Goal: Information Seeking & Learning: Check status

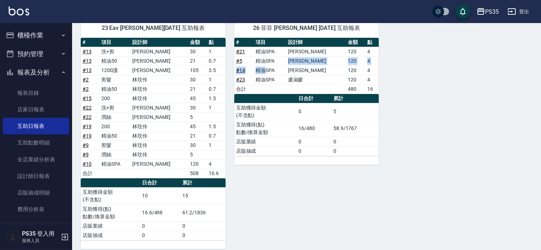
scroll to position [335, 0]
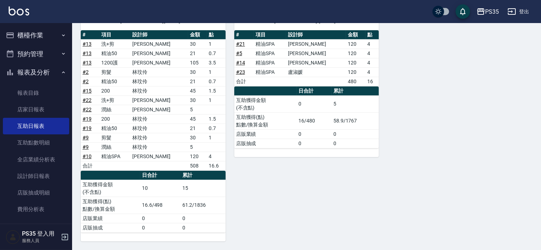
click at [378, 165] on div "26 菲菲 [PERSON_NAME] [DATE] 互助報表 # 項目 設計師 金額 點 # 21 精油SPA 栢沛怡 120 4 # 5 精油SPA [P…" at bounding box center [302, 122] width 153 height 239
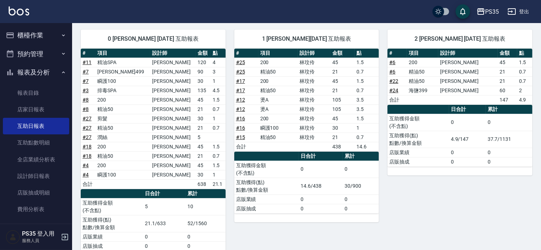
scroll to position [55, 0]
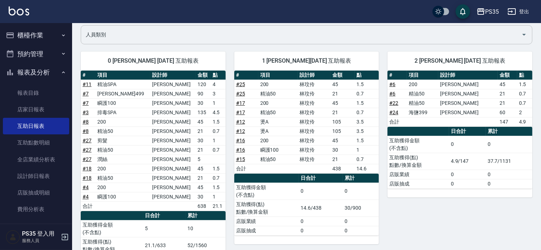
click at [340, 29] on input "人員類別" at bounding box center [301, 34] width 434 height 13
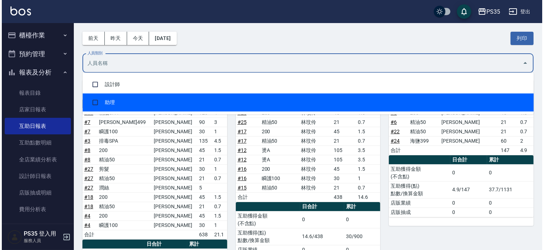
scroll to position [0, 0]
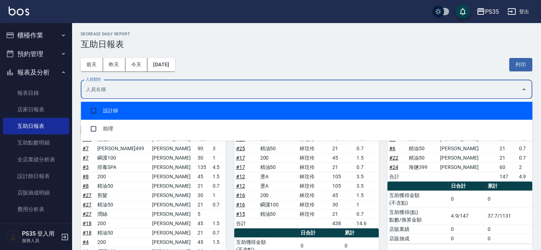
click at [136, 86] on input "人員類別" at bounding box center [301, 89] width 434 height 13
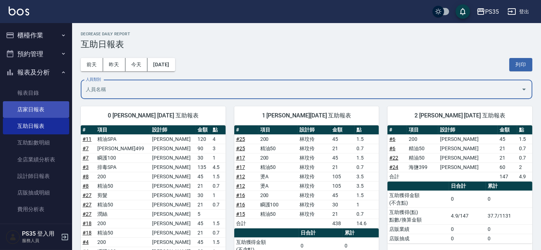
click at [28, 111] on link "店家日報表" at bounding box center [36, 109] width 66 height 17
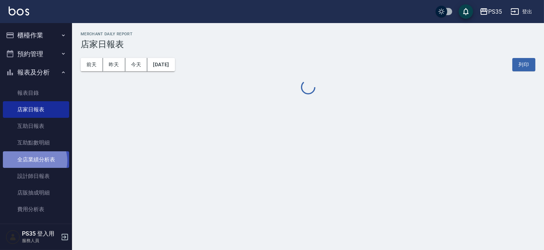
click at [31, 161] on link "全店業績分析表" at bounding box center [36, 159] width 66 height 17
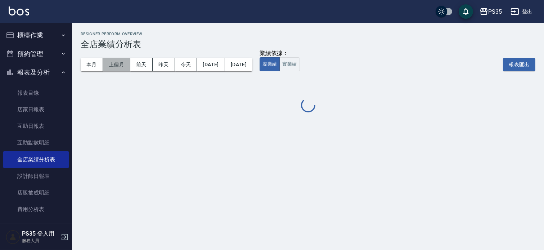
click at [120, 64] on button "上個月" at bounding box center [116, 64] width 27 height 13
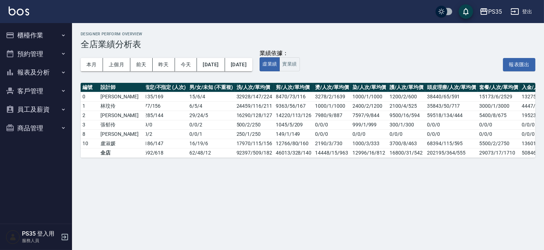
scroll to position [0, 171]
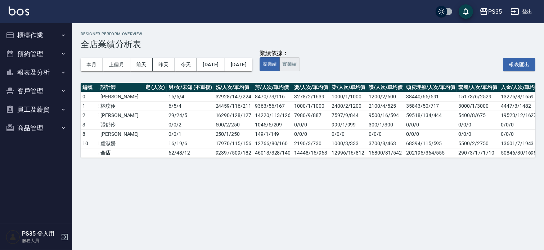
click at [300, 65] on button "實業績" at bounding box center [290, 64] width 20 height 14
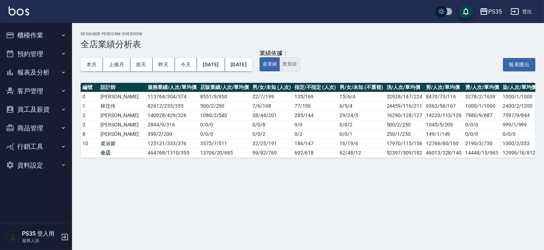
click at [300, 62] on button "實業績" at bounding box center [290, 64] width 20 height 14
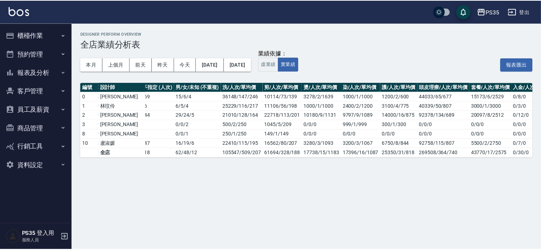
scroll to position [0, 174]
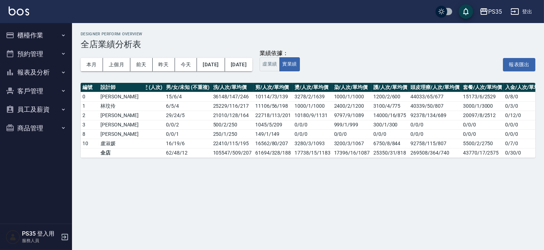
click at [30, 73] on button "報表及分析" at bounding box center [36, 72] width 66 height 19
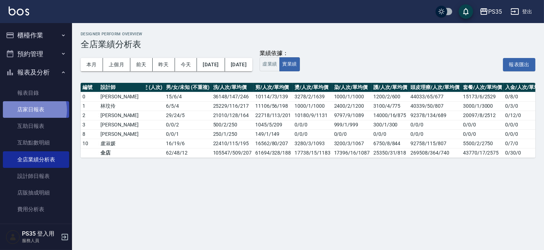
click at [29, 110] on link "店家日報表" at bounding box center [36, 109] width 66 height 17
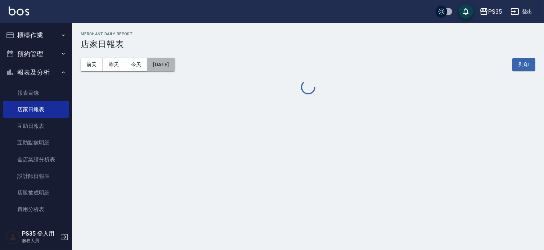
click at [175, 67] on button "2025/09/04" at bounding box center [160, 64] width 27 height 13
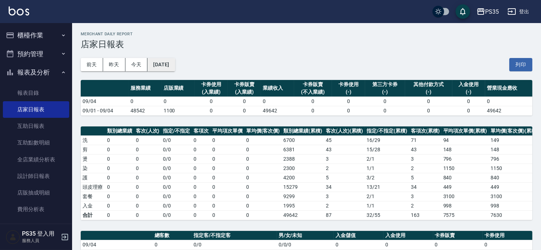
click at [175, 61] on button "2025/09/04" at bounding box center [160, 64] width 27 height 13
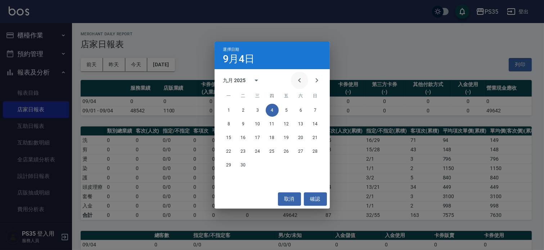
click at [298, 81] on icon "Previous month" at bounding box center [299, 80] width 9 height 9
click at [225, 151] on button "18" at bounding box center [229, 151] width 13 height 13
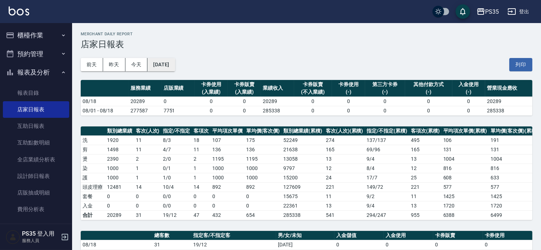
click at [168, 59] on button "2025/08/18" at bounding box center [160, 64] width 27 height 13
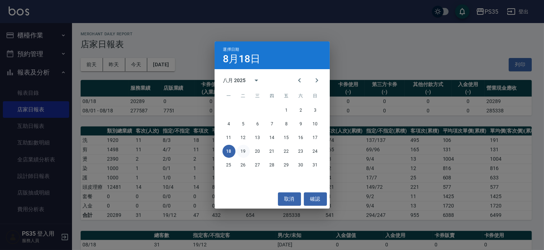
click at [246, 148] on button "19" at bounding box center [243, 151] width 13 height 13
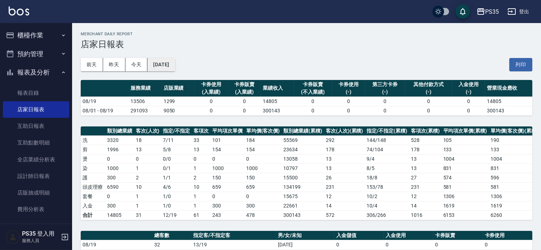
click at [164, 62] on button "2025/08/19" at bounding box center [160, 64] width 27 height 13
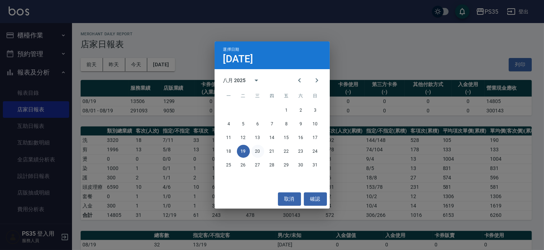
click at [254, 150] on button "20" at bounding box center [257, 151] width 13 height 13
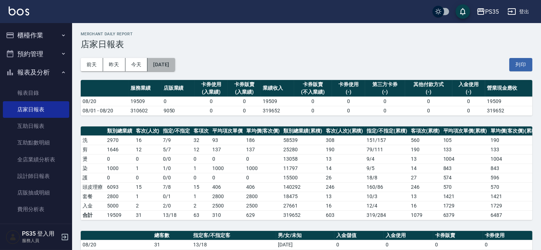
click at [168, 66] on button "2025/08/20" at bounding box center [160, 64] width 27 height 13
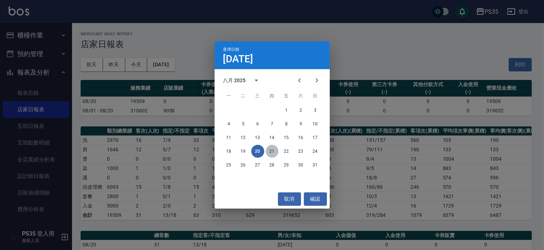
click at [269, 150] on button "21" at bounding box center [272, 151] width 13 height 13
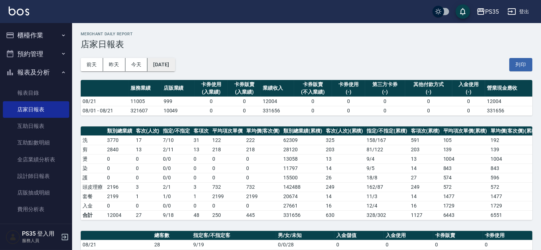
click at [168, 64] on button "2025/08/21" at bounding box center [160, 64] width 27 height 13
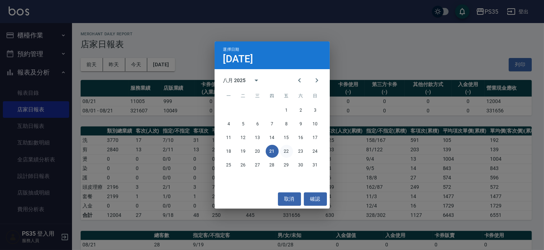
click at [286, 150] on button "22" at bounding box center [286, 151] width 13 height 13
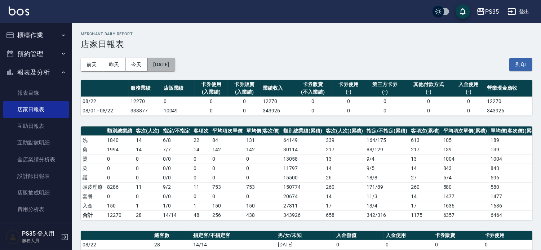
click at [175, 64] on button "2025/08/22" at bounding box center [160, 64] width 27 height 13
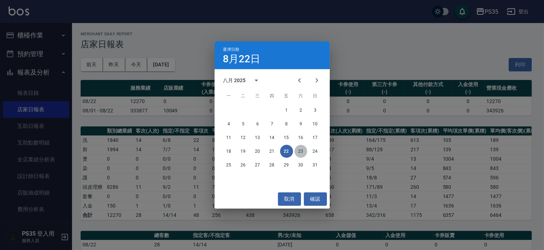
click at [298, 151] on button "23" at bounding box center [301, 151] width 13 height 13
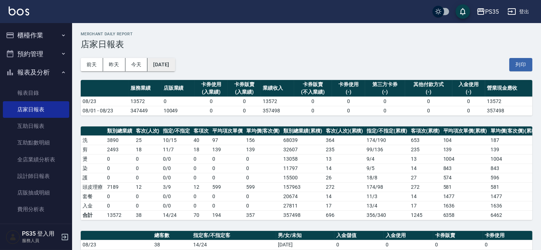
click at [164, 66] on button "2025/08/23" at bounding box center [160, 64] width 27 height 13
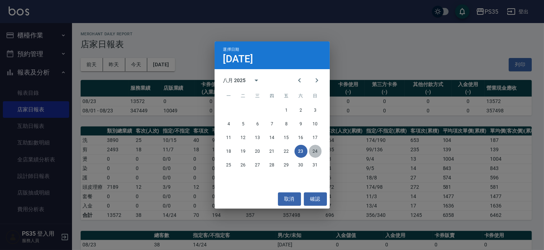
click at [314, 147] on button "24" at bounding box center [315, 151] width 13 height 13
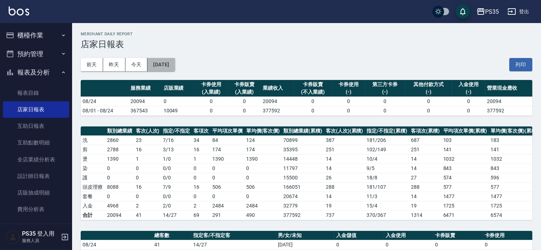
click at [171, 66] on button "2025/08/24" at bounding box center [160, 64] width 27 height 13
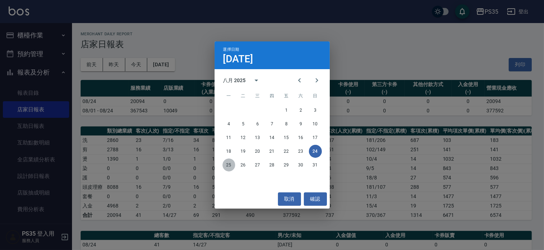
click at [231, 163] on button "25" at bounding box center [229, 165] width 13 height 13
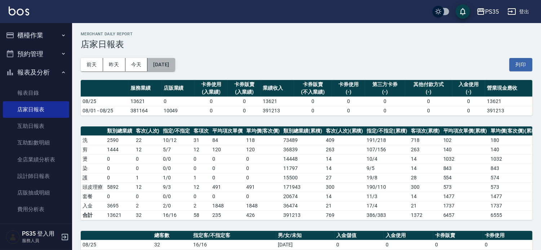
click at [158, 66] on button "2025/08/25" at bounding box center [160, 64] width 27 height 13
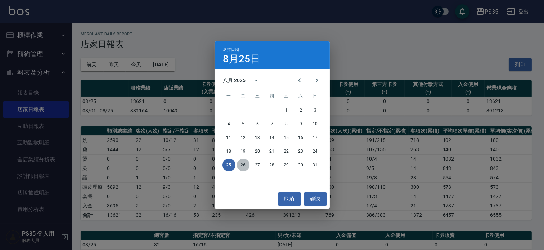
click at [240, 167] on button "26" at bounding box center [243, 165] width 13 height 13
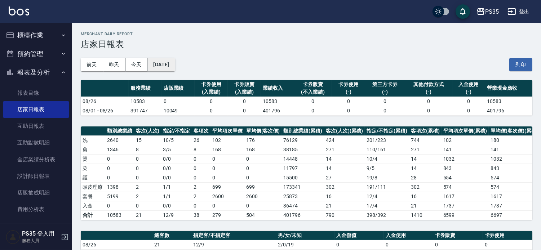
click at [163, 65] on button "2025/08/26" at bounding box center [160, 64] width 27 height 13
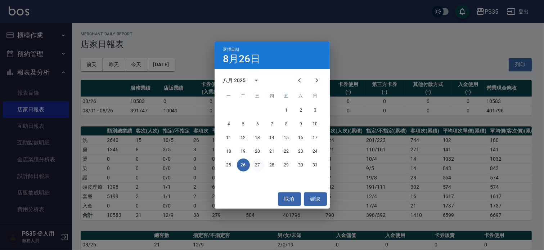
click at [259, 166] on button "27" at bounding box center [257, 165] width 13 height 13
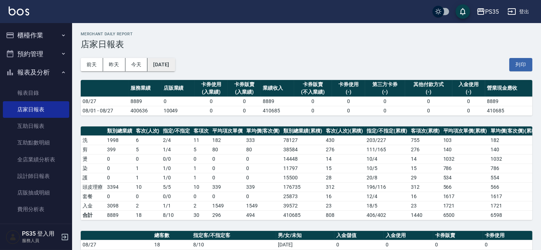
click at [168, 62] on button "2025/08/27" at bounding box center [160, 64] width 27 height 13
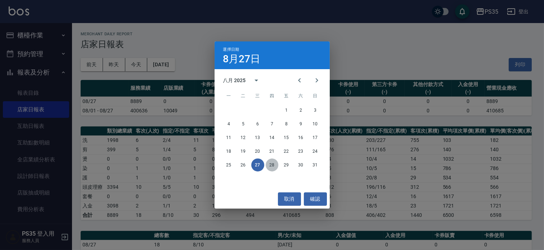
click at [271, 160] on button "28" at bounding box center [272, 165] width 13 height 13
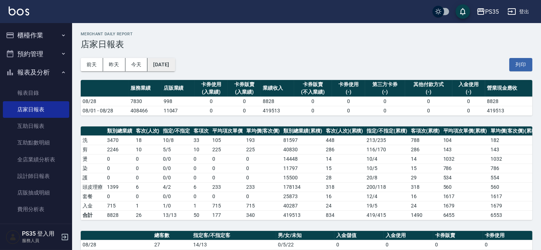
click at [153, 65] on button "2025/08/28" at bounding box center [160, 64] width 27 height 13
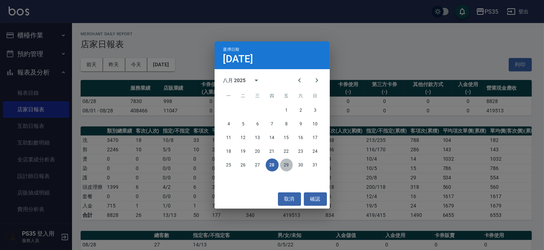
click at [282, 166] on button "29" at bounding box center [286, 165] width 13 height 13
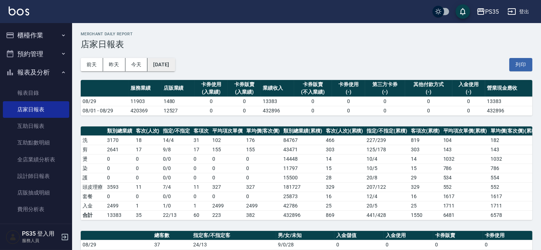
click at [171, 66] on button "2025/08/29" at bounding box center [160, 64] width 27 height 13
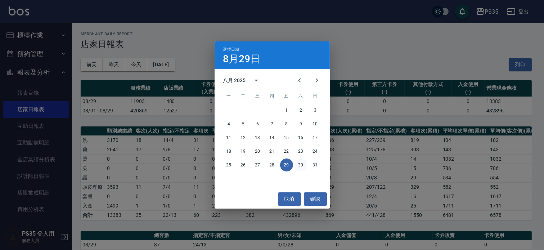
click at [298, 164] on button "30" at bounding box center [301, 165] width 13 height 13
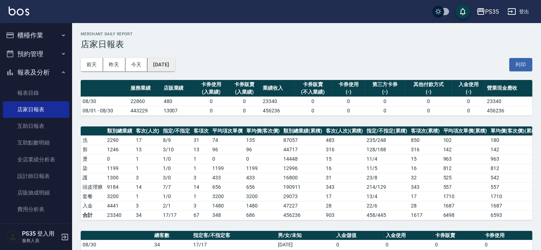
click at [169, 63] on button "2025/08/30" at bounding box center [160, 64] width 27 height 13
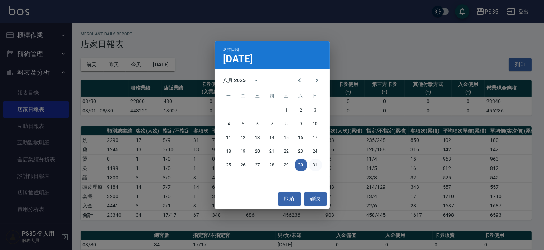
click at [313, 166] on button "31" at bounding box center [315, 165] width 13 height 13
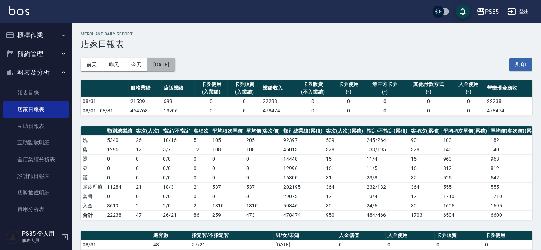
click at [175, 65] on button "[DATE]" at bounding box center [160, 64] width 27 height 13
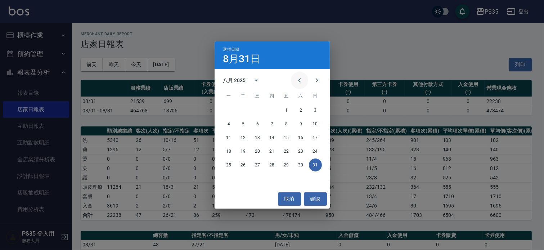
click at [298, 79] on icon "Previous month" at bounding box center [299, 80] width 9 height 9
click at [271, 164] on button "31" at bounding box center [272, 165] width 13 height 13
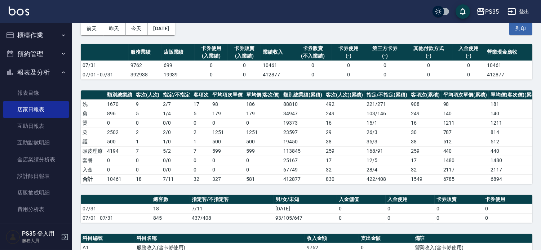
scroll to position [80, 0]
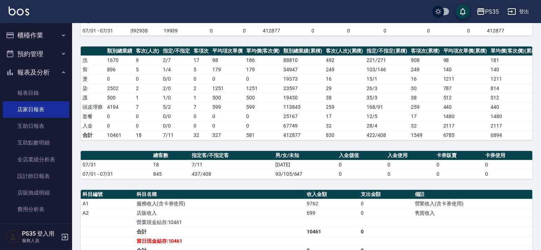
click at [283, 250] on html "PS35 登出 櫃檯作業 打帳單 帳單列表 現金收支登錄 高階收支登錄 材料自購登錄 每日結帳 排班表 現場電腦打卡 預約管理 預約管理 單日預約紀錄 單週預…" at bounding box center [270, 172] width 541 height 504
